Goal: Task Accomplishment & Management: Complete application form

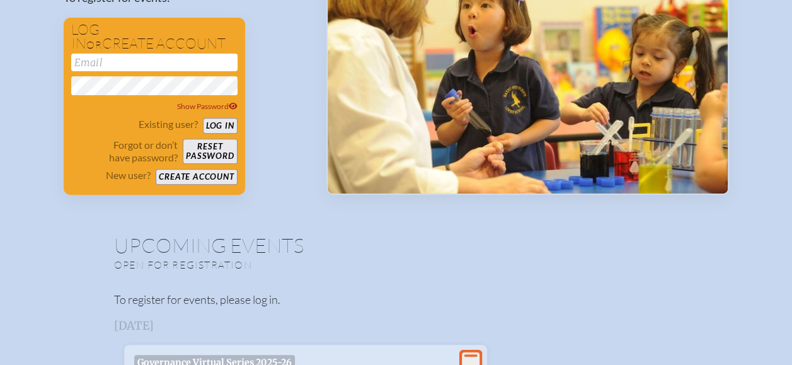
scroll to position [205, 0]
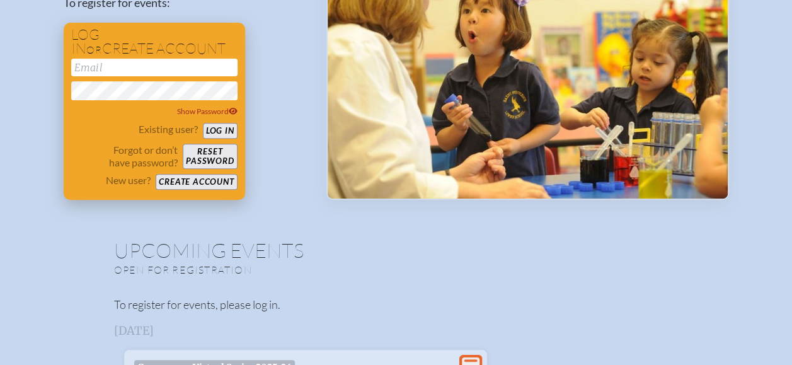
click at [193, 184] on button "Create account" at bounding box center [196, 182] width 81 height 16
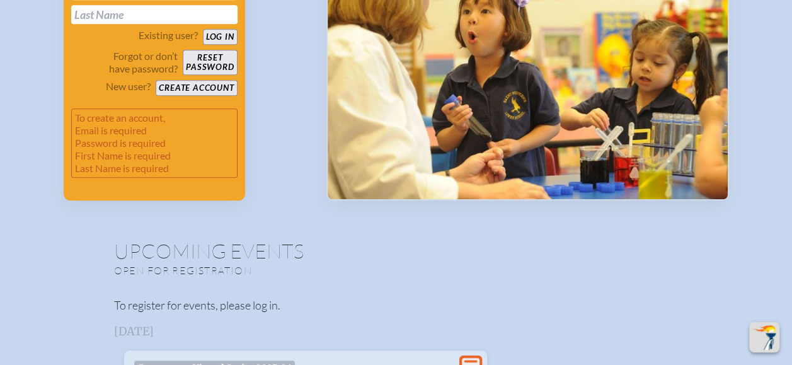
scroll to position [129, 0]
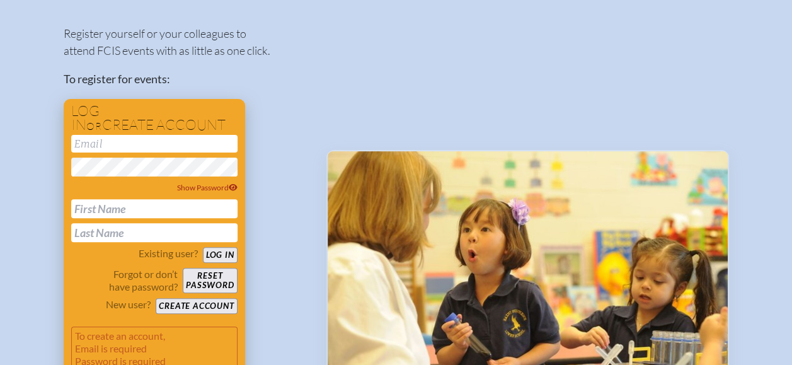
click at [128, 152] on input "email" at bounding box center [154, 144] width 166 height 18
type input "[EMAIL_ADDRESS][DOMAIN_NAME]"
type input "[PERSON_NAME]"
type input "Love"
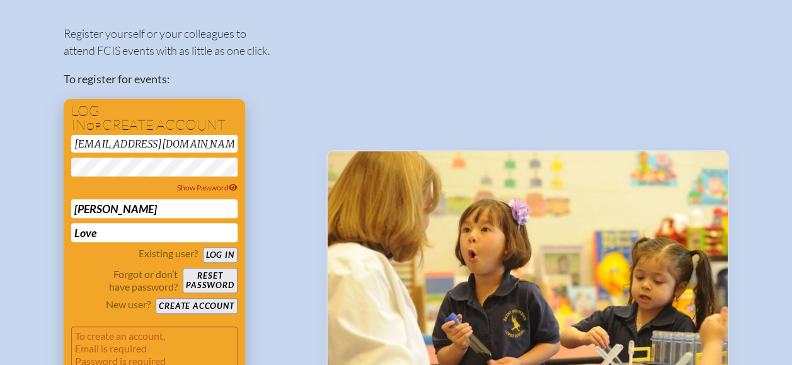
click at [198, 309] on button "Create account" at bounding box center [196, 306] width 81 height 16
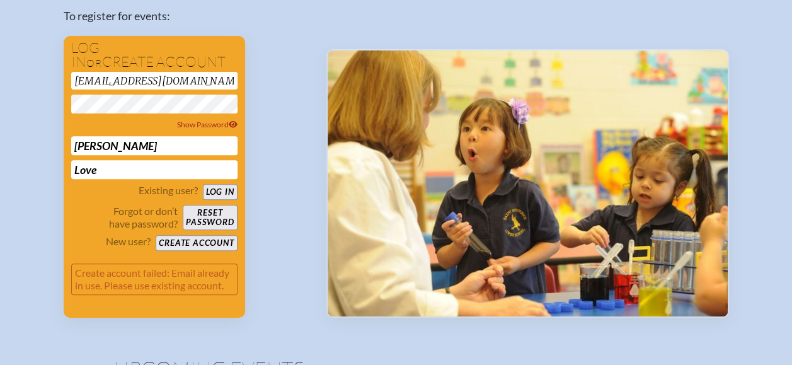
scroll to position [202, 0]
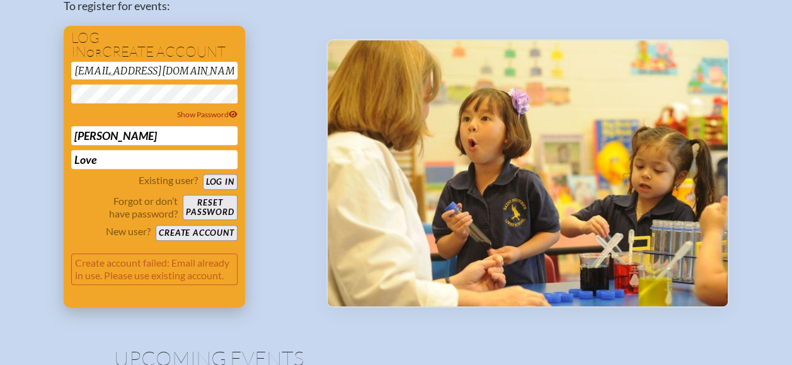
click at [218, 181] on button "Log in" at bounding box center [220, 182] width 35 height 16
click at [64, 95] on div "Log in or create account [EMAIL_ADDRESS][DOMAIN_NAME] Show Password [PERSON_NAM…" at bounding box center [154, 167] width 181 height 282
click at [221, 175] on button "Log in" at bounding box center [220, 182] width 35 height 16
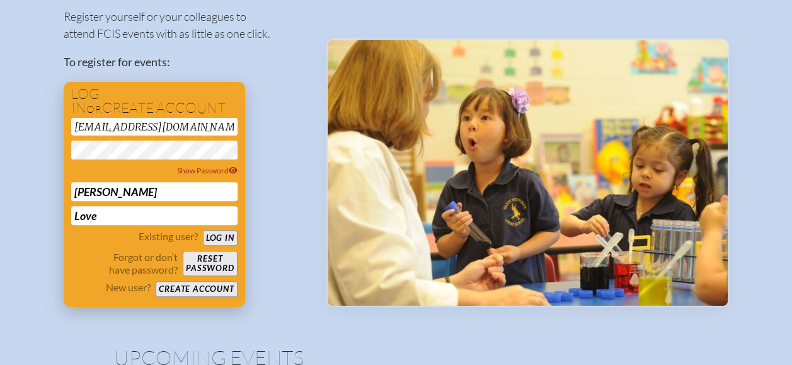
scroll to position [48, 0]
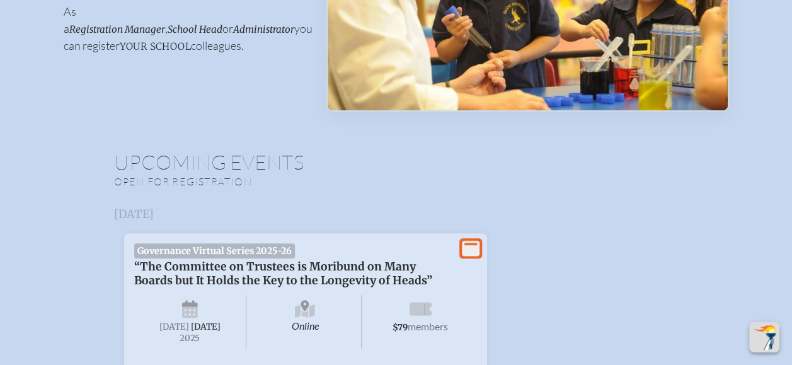
scroll to position [285, 0]
